Goal: Subscribe to service/newsletter

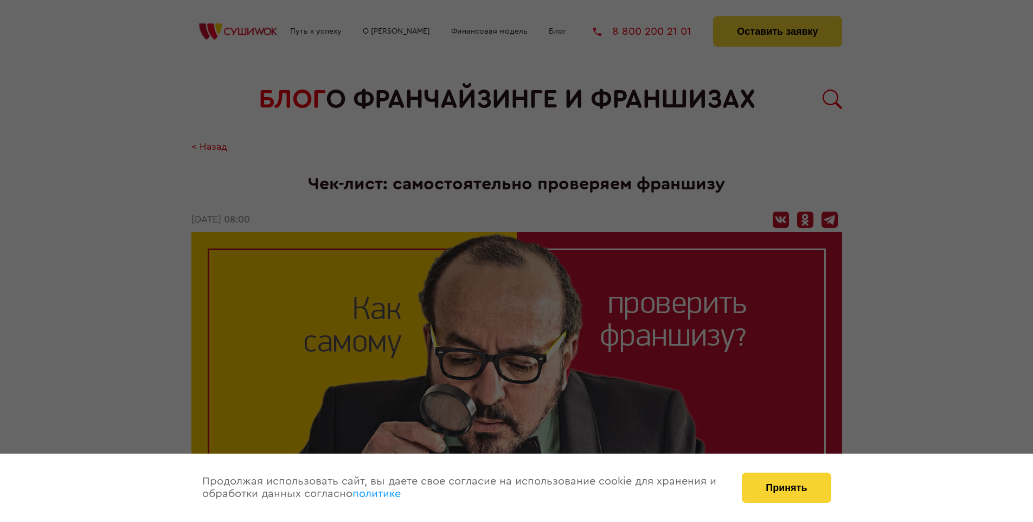
scroll to position [1307, 0]
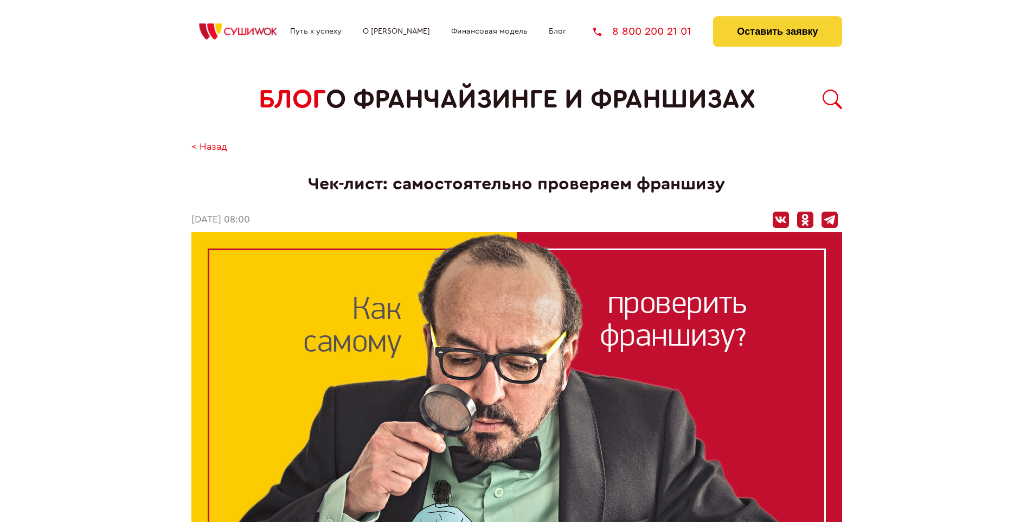
scroll to position [1307, 0]
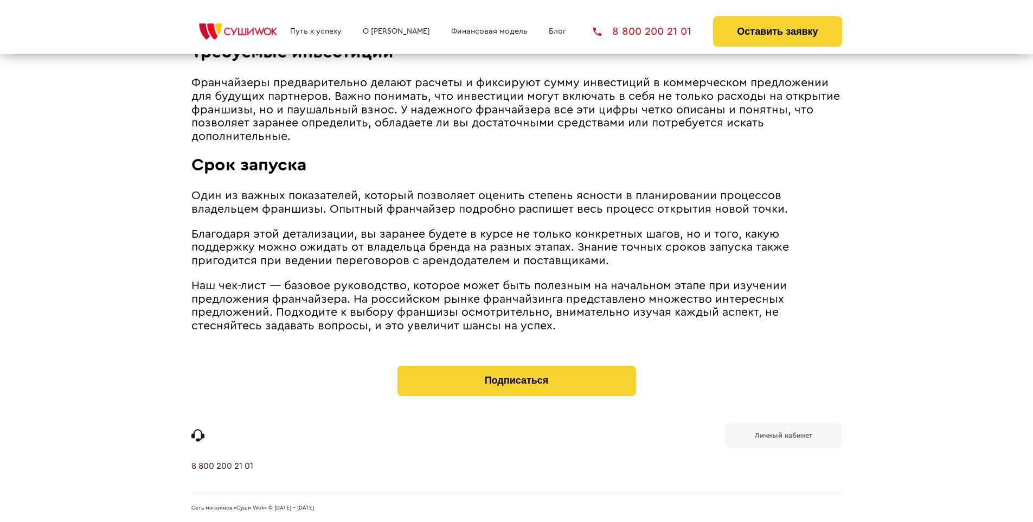
click at [783, 434] on b "Личный кабинет" at bounding box center [784, 435] width 58 height 7
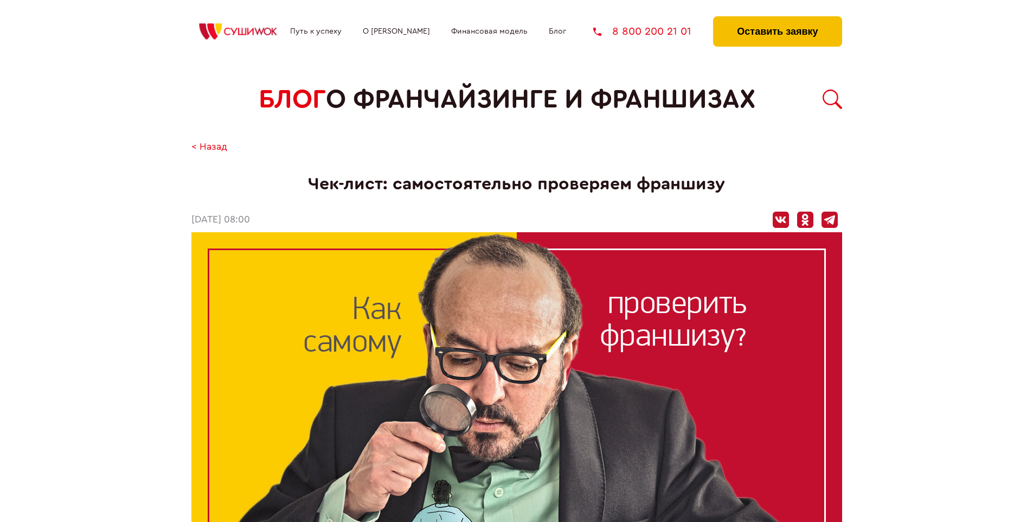
click at [777, 19] on button "Оставить заявку" at bounding box center [777, 31] width 129 height 30
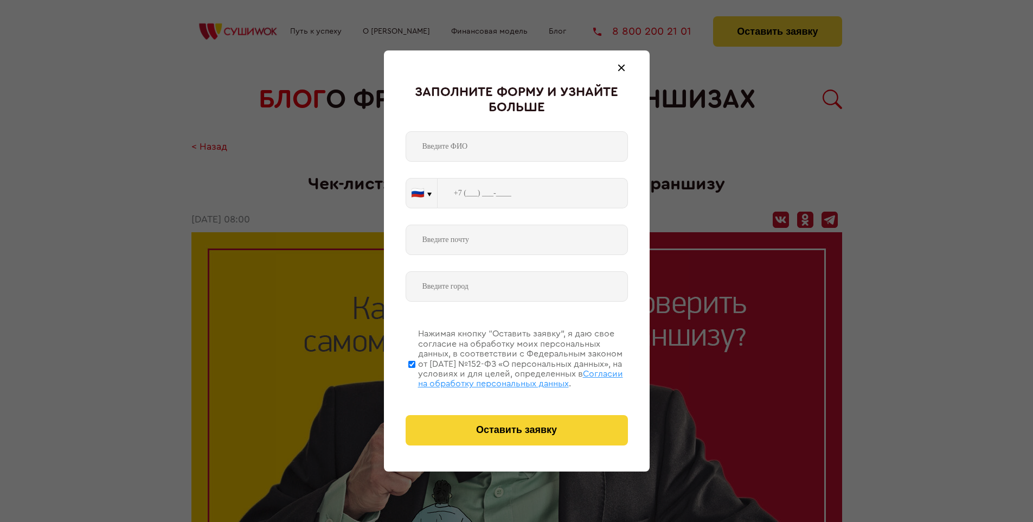
click at [503, 377] on span "Согласии на обработку персональных данных" at bounding box center [520, 378] width 205 height 18
click at [416, 377] on input "Нажимая кнопку “Оставить заявку”, я даю свое согласие на обработку моих персона…" at bounding box center [411, 364] width 7 height 87
checkbox input "false"
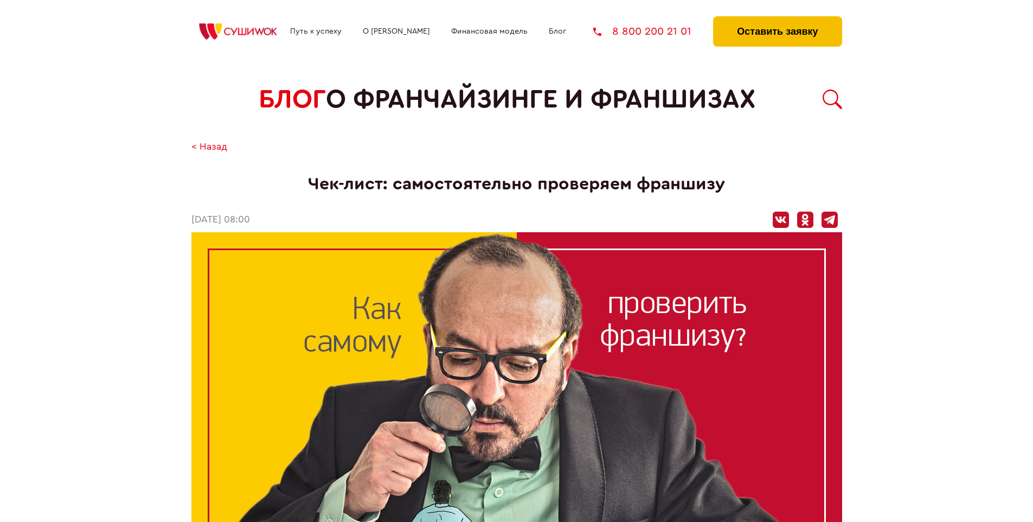
click at [777, 19] on button "Оставить заявку" at bounding box center [777, 31] width 129 height 30
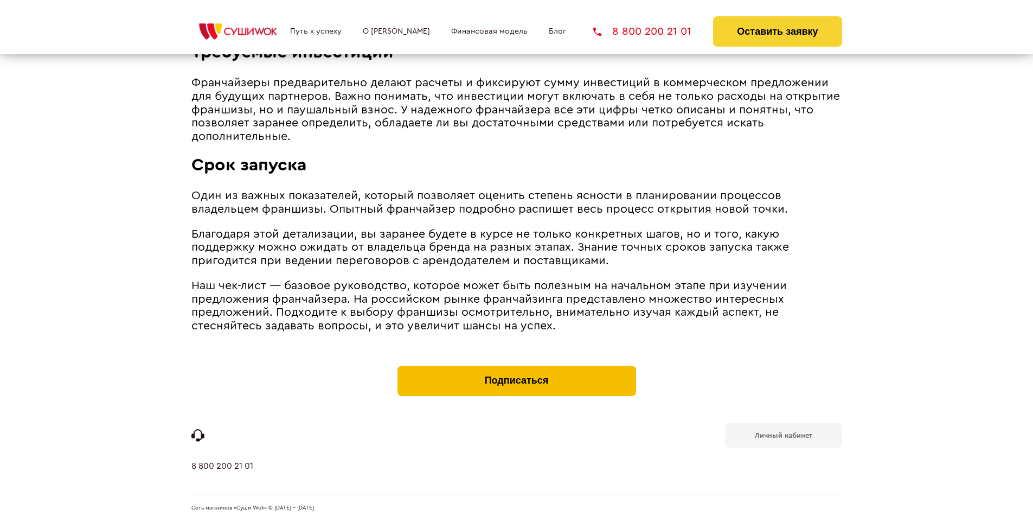
click at [516, 368] on button "Подписаться" at bounding box center [517, 381] width 239 height 30
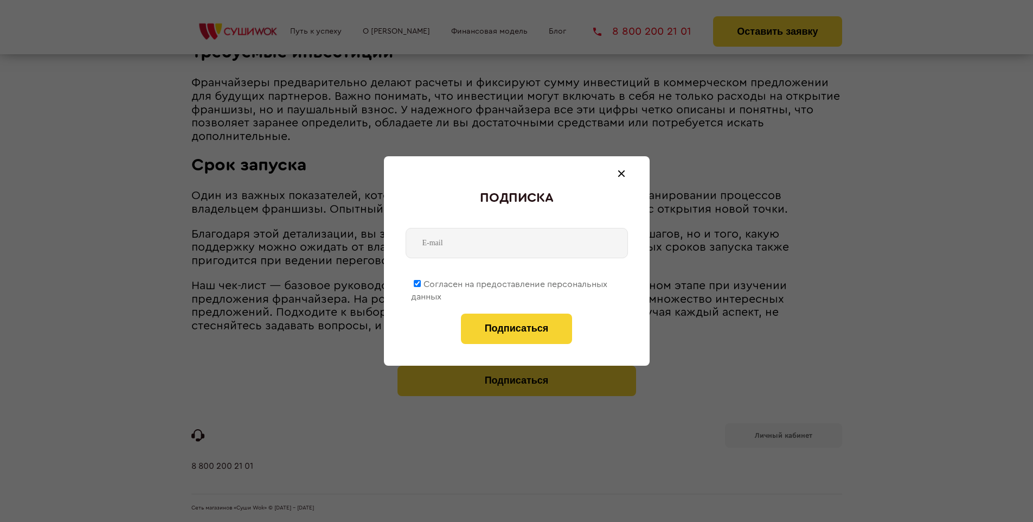
click at [510, 282] on span "Согласен на предоставление персональных данных" at bounding box center [509, 290] width 196 height 21
click at [421, 282] on input "Согласен на предоставление персональных данных" at bounding box center [417, 283] width 7 height 7
checkbox input "false"
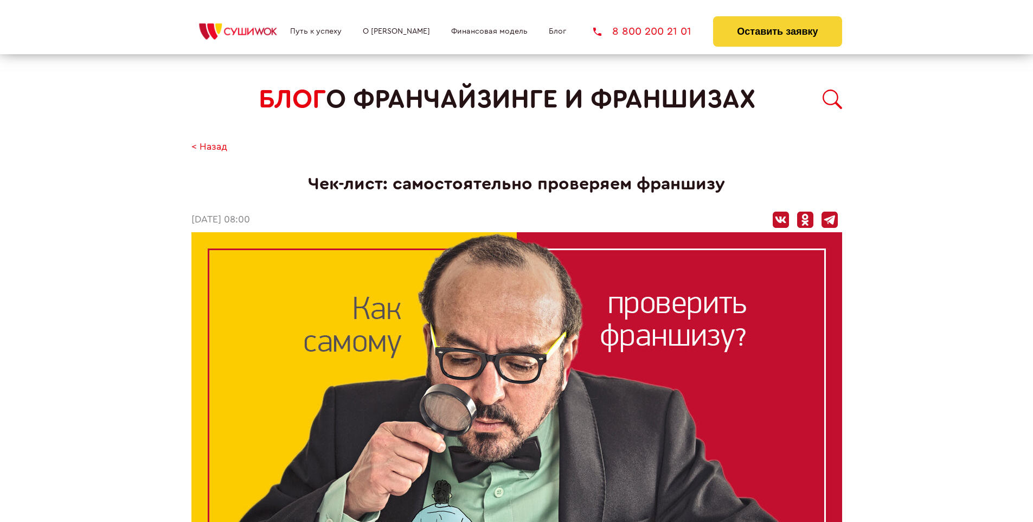
scroll to position [1307, 0]
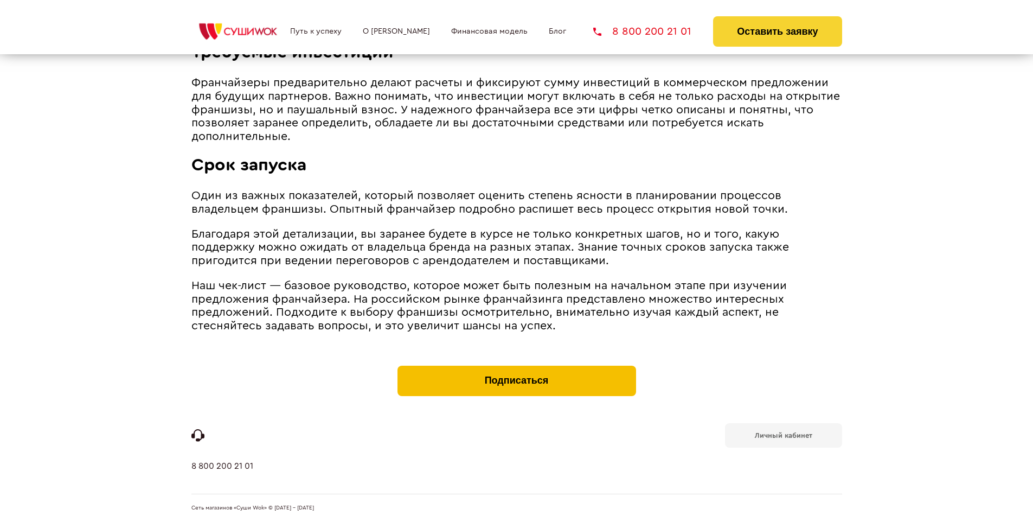
click at [516, 368] on button "Подписаться" at bounding box center [517, 381] width 239 height 30
